Goal: Task Accomplishment & Management: Complete application form

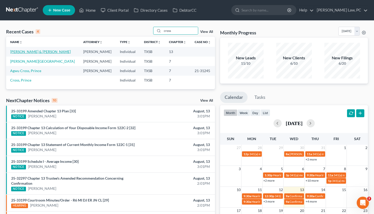
type input "cross"
click at [32, 52] on link "[PERSON_NAME] & [PERSON_NAME]" at bounding box center [40, 51] width 61 height 4
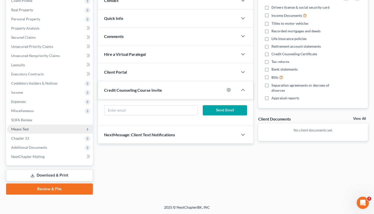
scroll to position [75, 0]
click at [23, 131] on span "Means Test" at bounding box center [20, 129] width 18 height 4
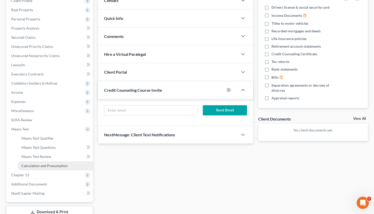
click at [46, 167] on span "Calculation and Presumption" at bounding box center [44, 166] width 46 height 4
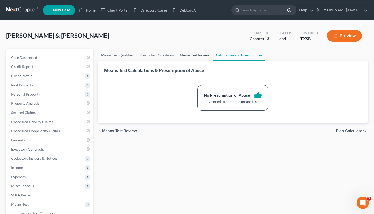
click at [191, 54] on link "Means Test Review" at bounding box center [195, 55] width 36 height 12
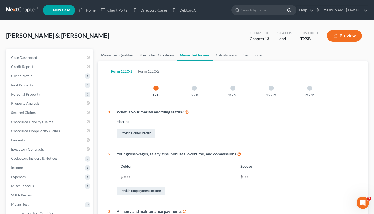
click at [160, 55] on link "Means Test Questions" at bounding box center [157, 55] width 40 height 12
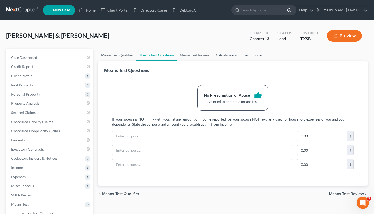
click at [236, 56] on link "Calculation and Presumption" at bounding box center [239, 55] width 52 height 12
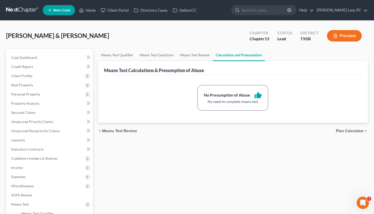
click at [23, 10] on link at bounding box center [22, 10] width 33 height 9
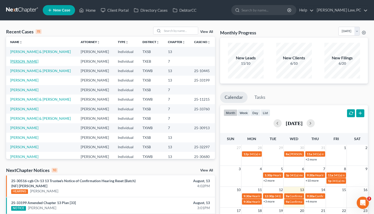
click at [23, 62] on link "Ash, Jason" at bounding box center [24, 61] width 28 height 4
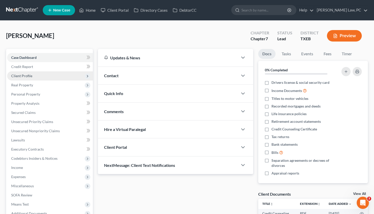
click at [27, 76] on span "Client Profile" at bounding box center [21, 76] width 21 height 4
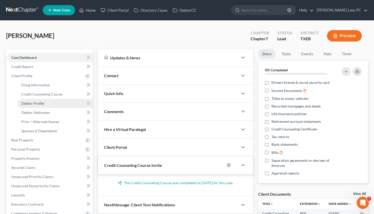
click at [34, 102] on span "Debtor Profile" at bounding box center [32, 103] width 23 height 4
select select "3"
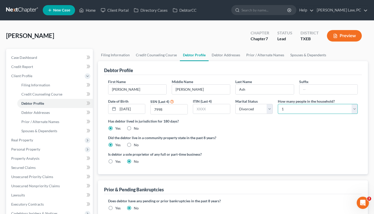
select select "2"
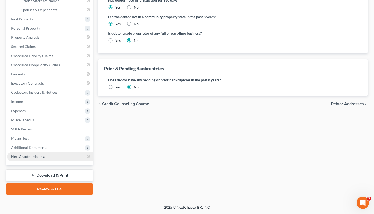
scroll to position [121, 0]
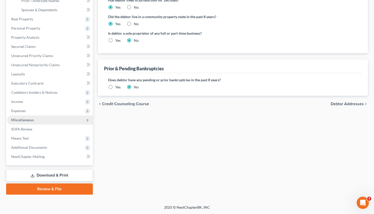
click at [21, 121] on span "Miscellaneous" at bounding box center [22, 120] width 23 height 4
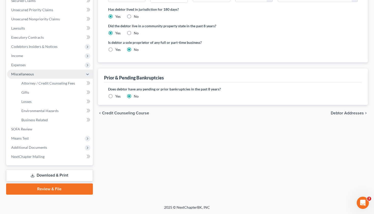
scroll to position [112, 0]
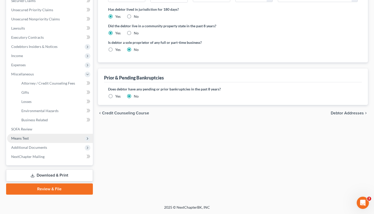
click at [24, 139] on span "Means Test" at bounding box center [20, 138] width 18 height 4
click at [46, 139] on span "Calculation and Presumption" at bounding box center [44, 138] width 46 height 4
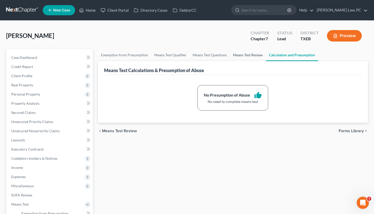
click at [246, 57] on link "Means Test Review" at bounding box center [248, 55] width 36 height 12
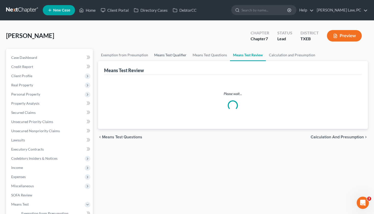
click at [171, 55] on link "Means Test Qualifier" at bounding box center [170, 55] width 38 height 12
